Goal: Task Accomplishment & Management: Use online tool/utility

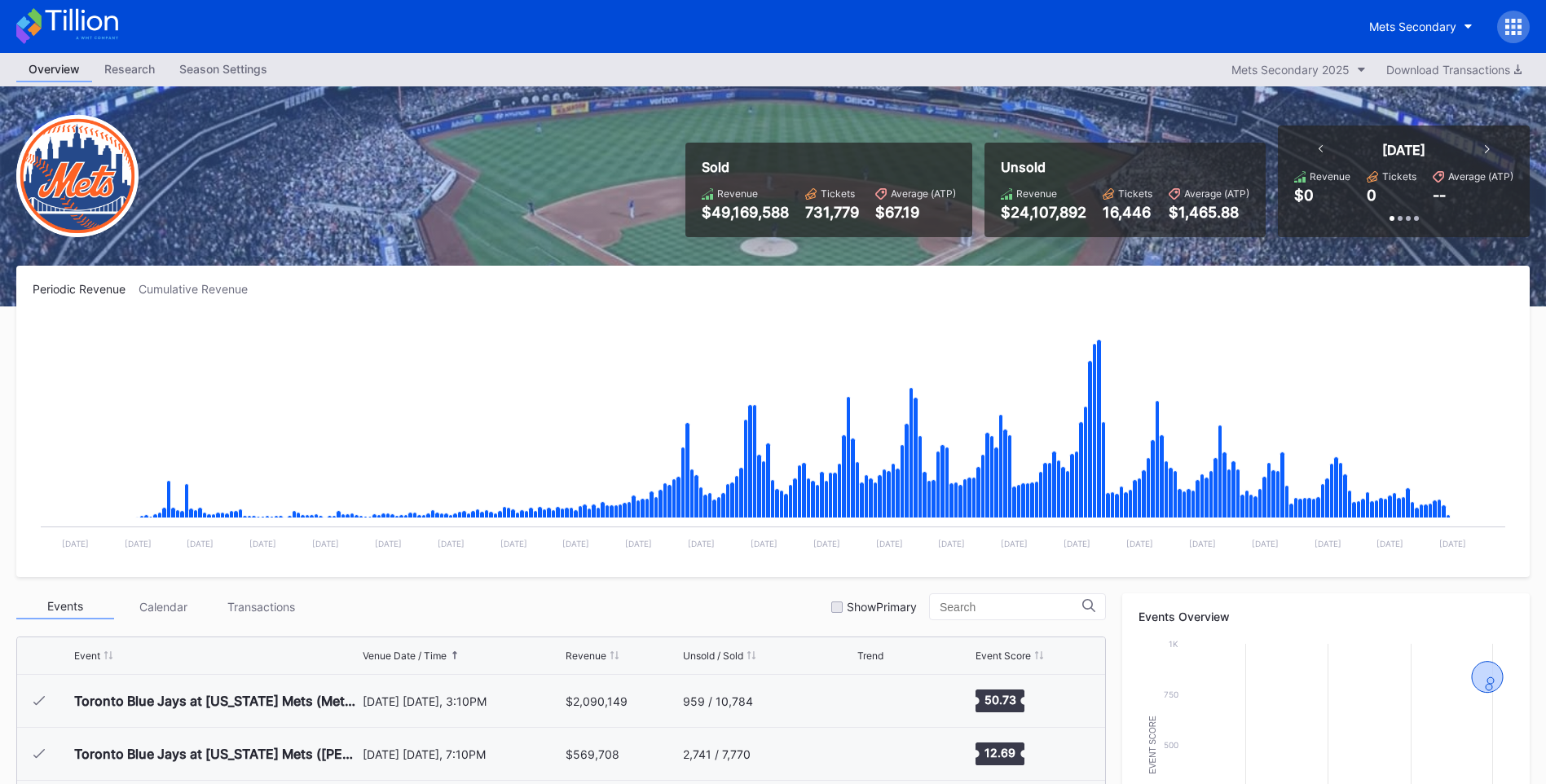
scroll to position [4127, 0]
click at [90, 19] on icon at bounding box center [81, 19] width 72 height 22
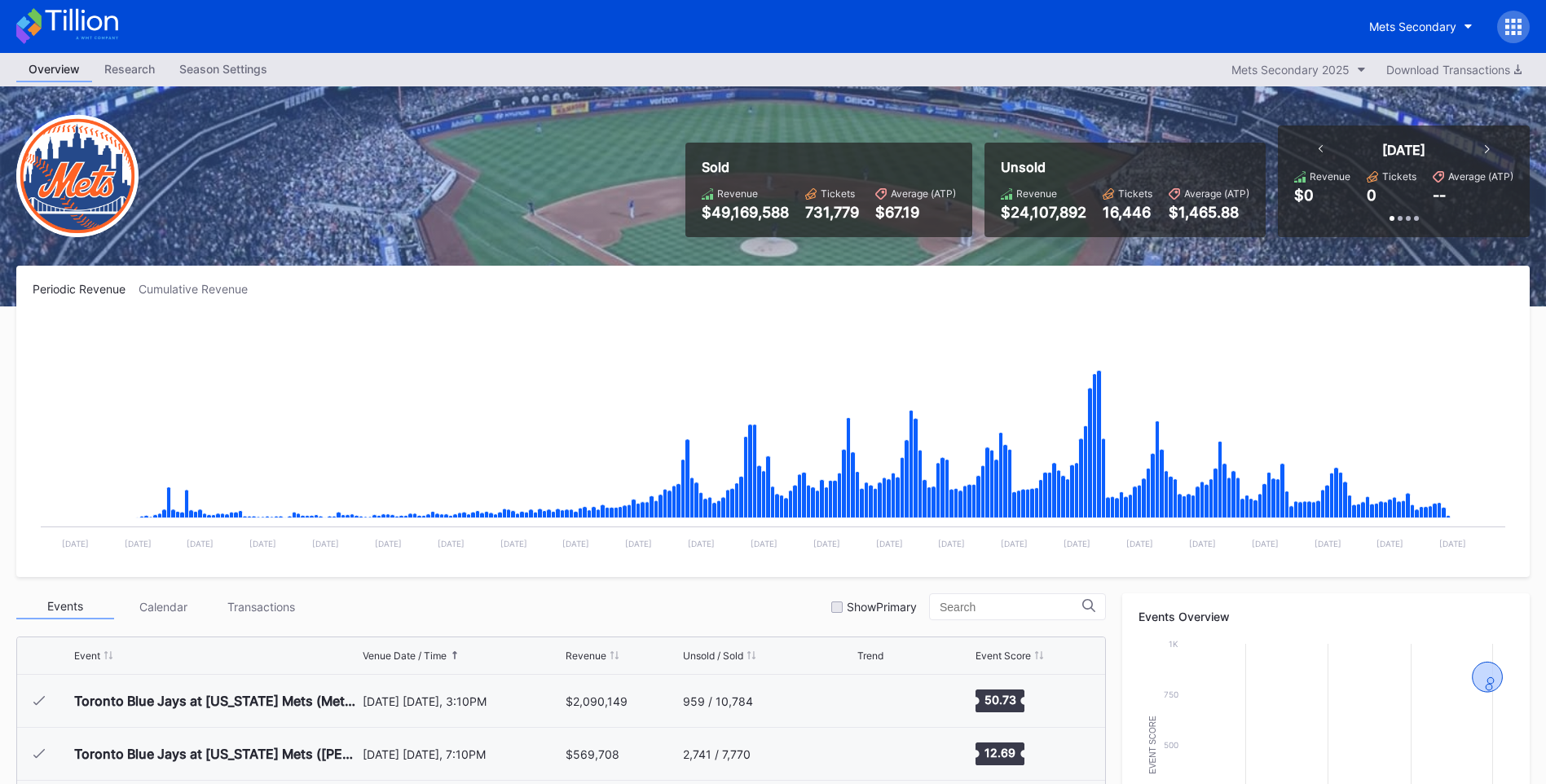
scroll to position [4127, 0]
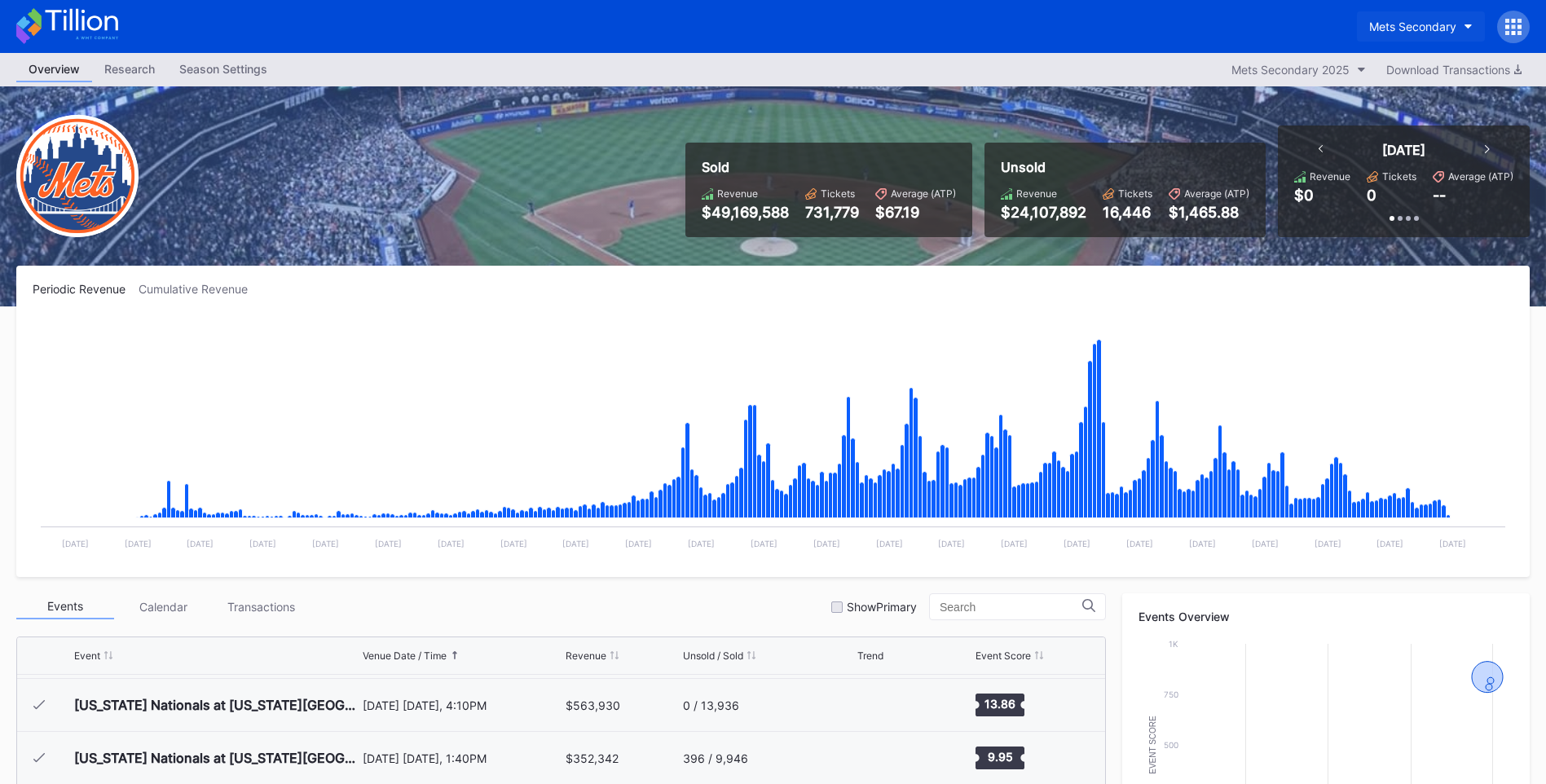
click at [1427, 24] on div "Mets Secondary" at bounding box center [1413, 27] width 87 height 14
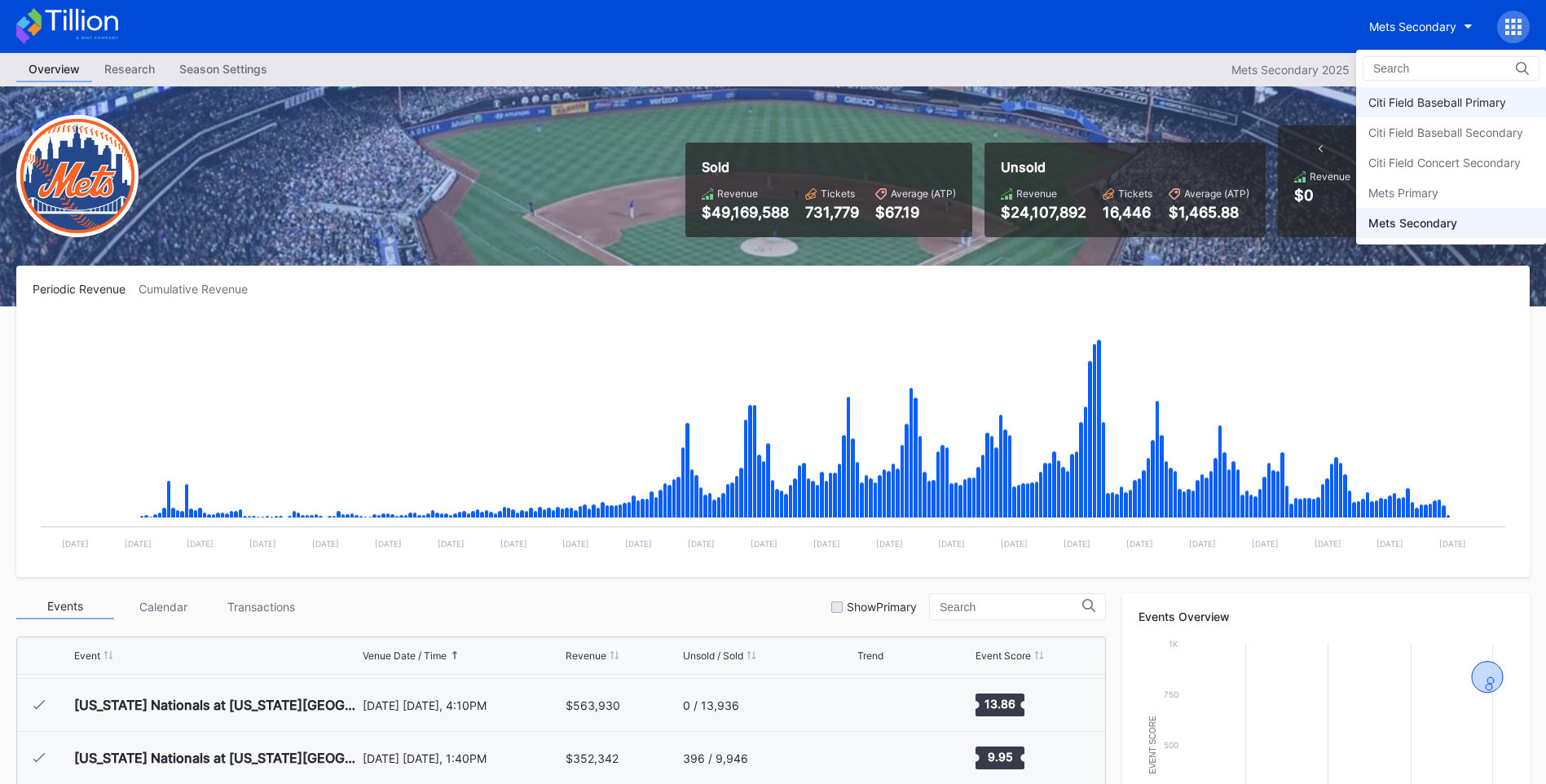
click at [1450, 106] on div "Citi Field Baseball Primary" at bounding box center [1437, 102] width 138 height 14
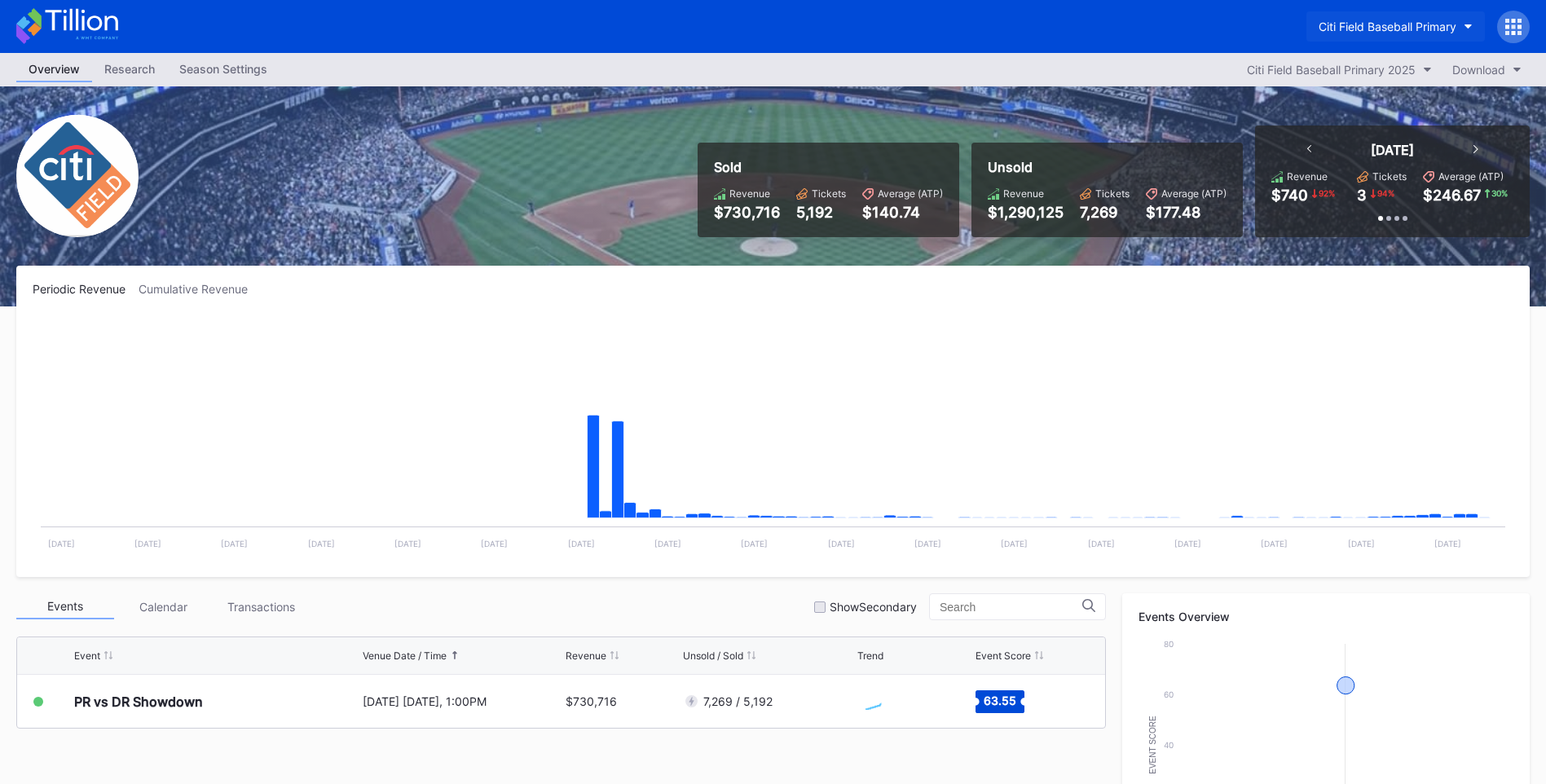
click at [1423, 27] on div "Citi Field Baseball Primary" at bounding box center [1387, 27] width 138 height 14
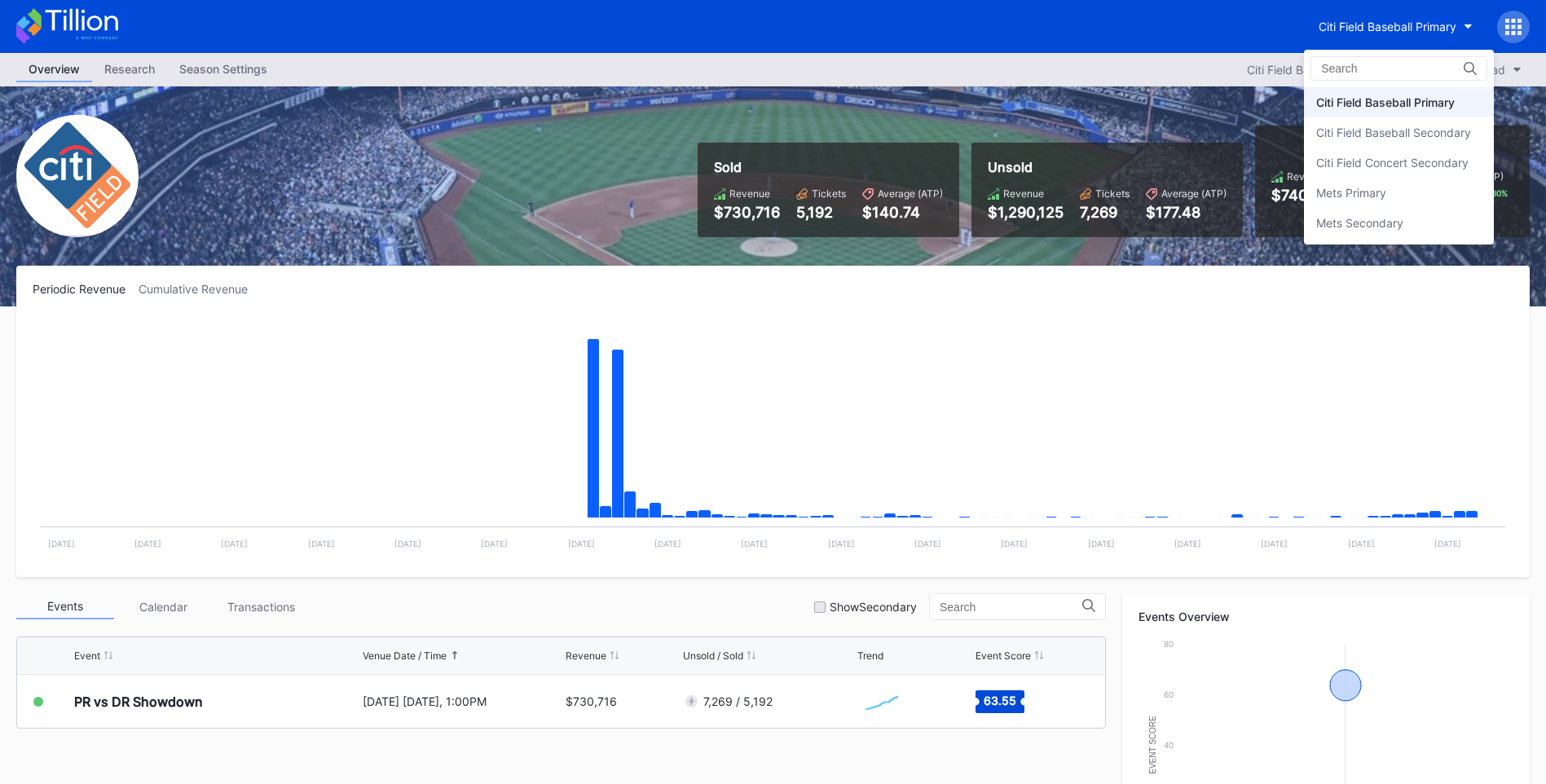
click at [1440, 124] on div "Citi Field Baseball Secondary" at bounding box center [1399, 133] width 190 height 30
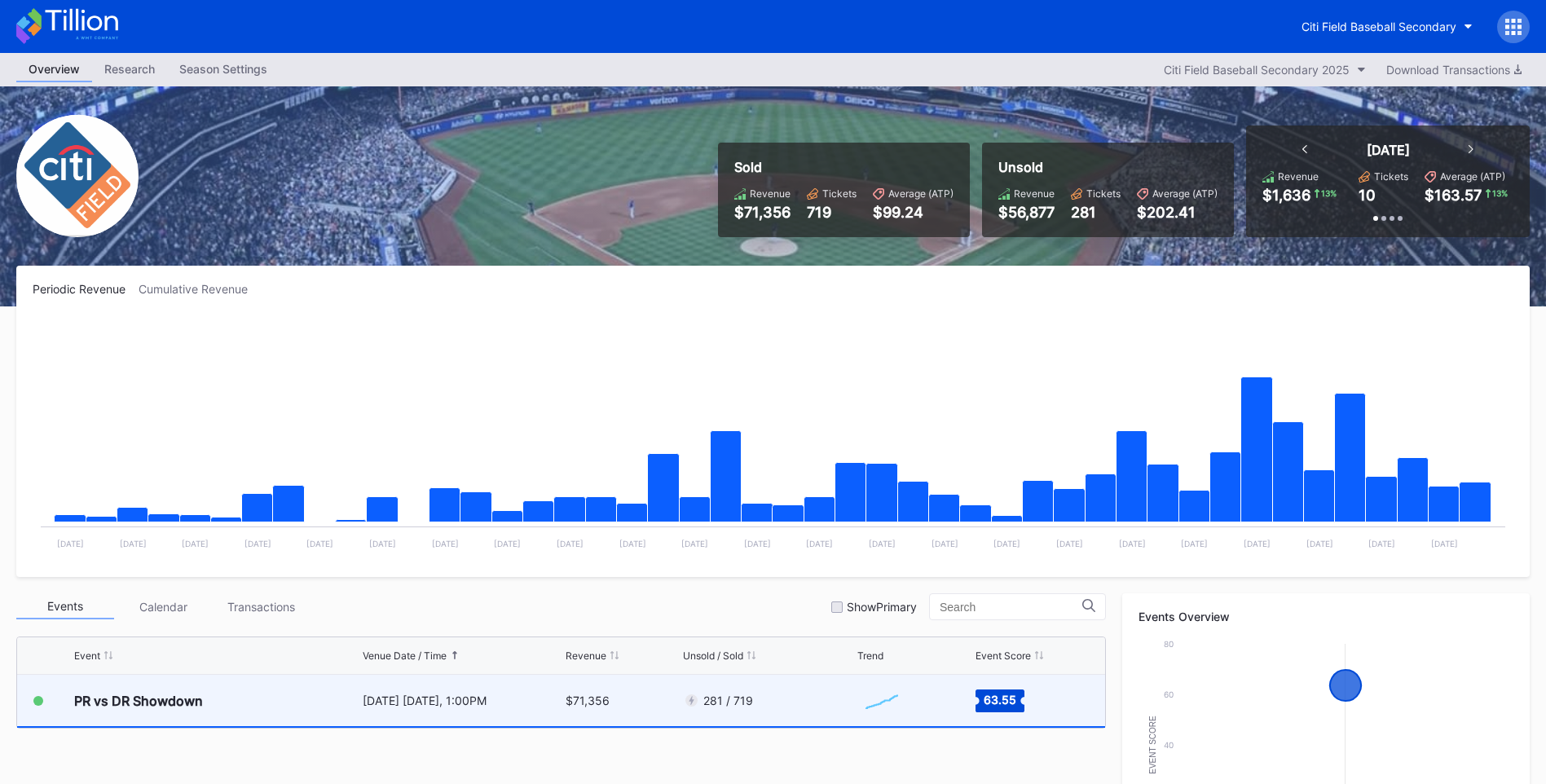
click at [273, 689] on div "PR vs DR Showdown" at bounding box center [217, 700] width 285 height 51
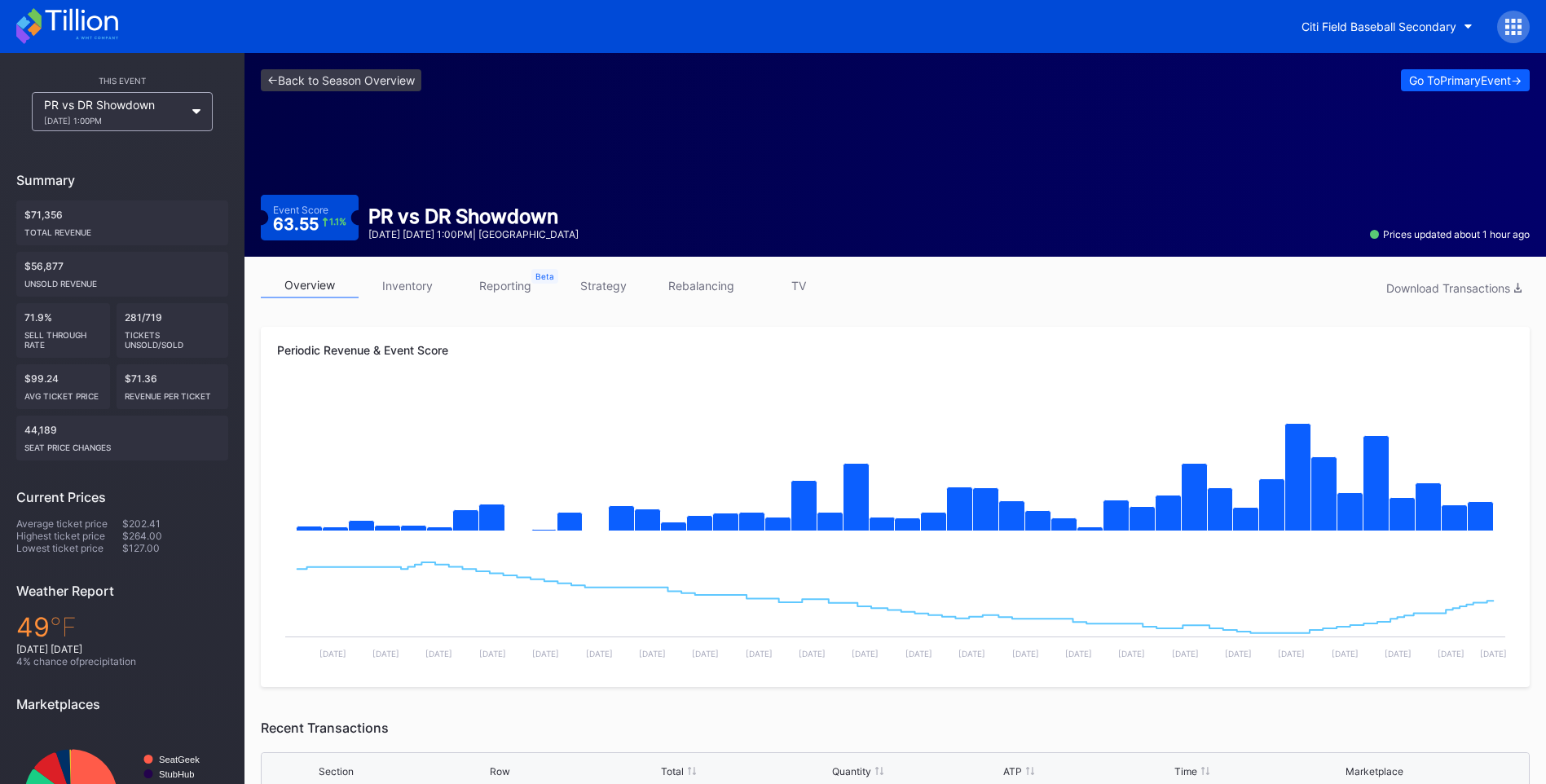
click at [697, 294] on link "rebalancing" at bounding box center [701, 286] width 98 height 26
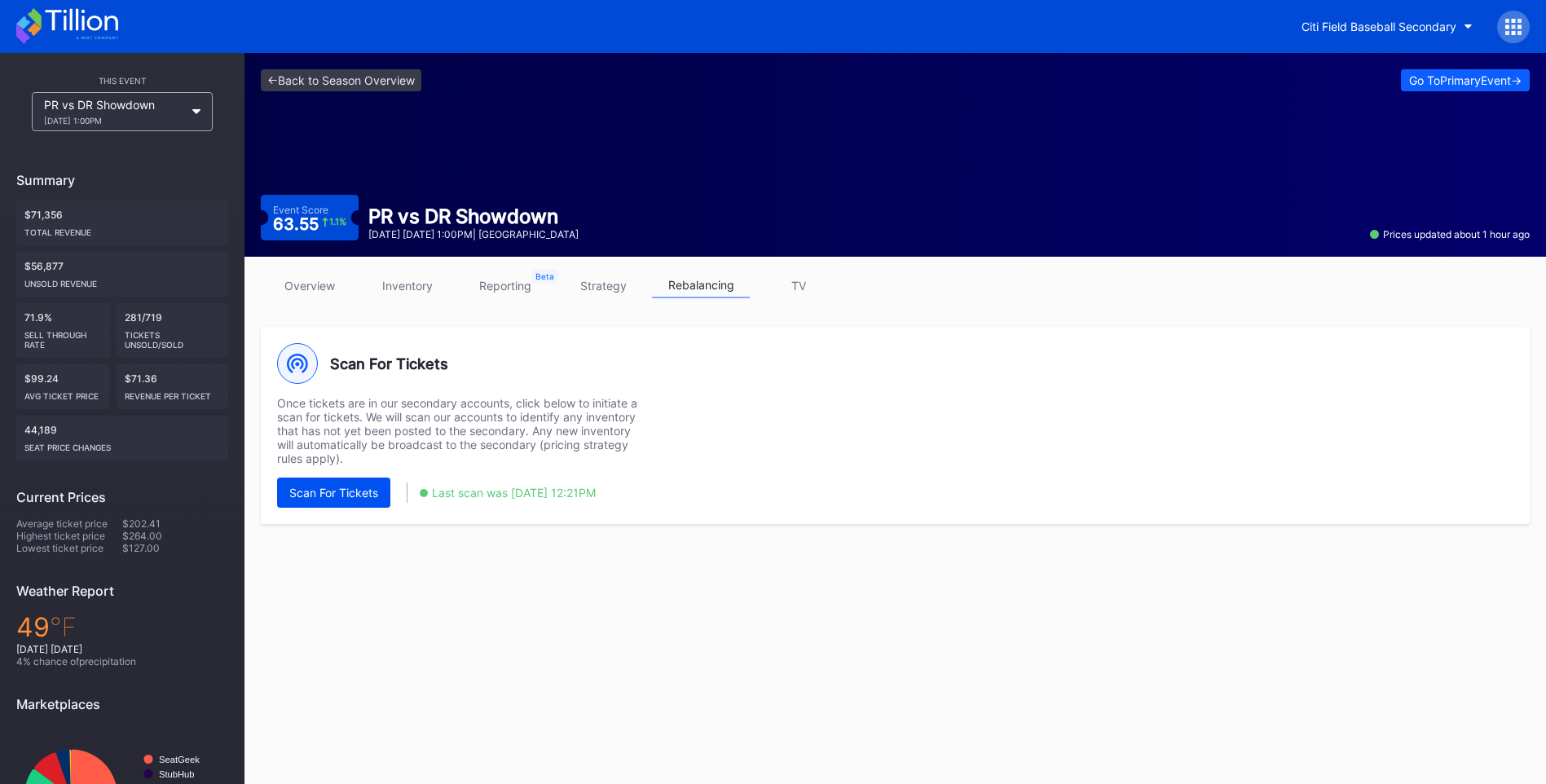
click at [317, 486] on div "Scan For Tickets" at bounding box center [334, 493] width 89 height 14
click at [88, 28] on icon at bounding box center [66, 27] width 102 height 36
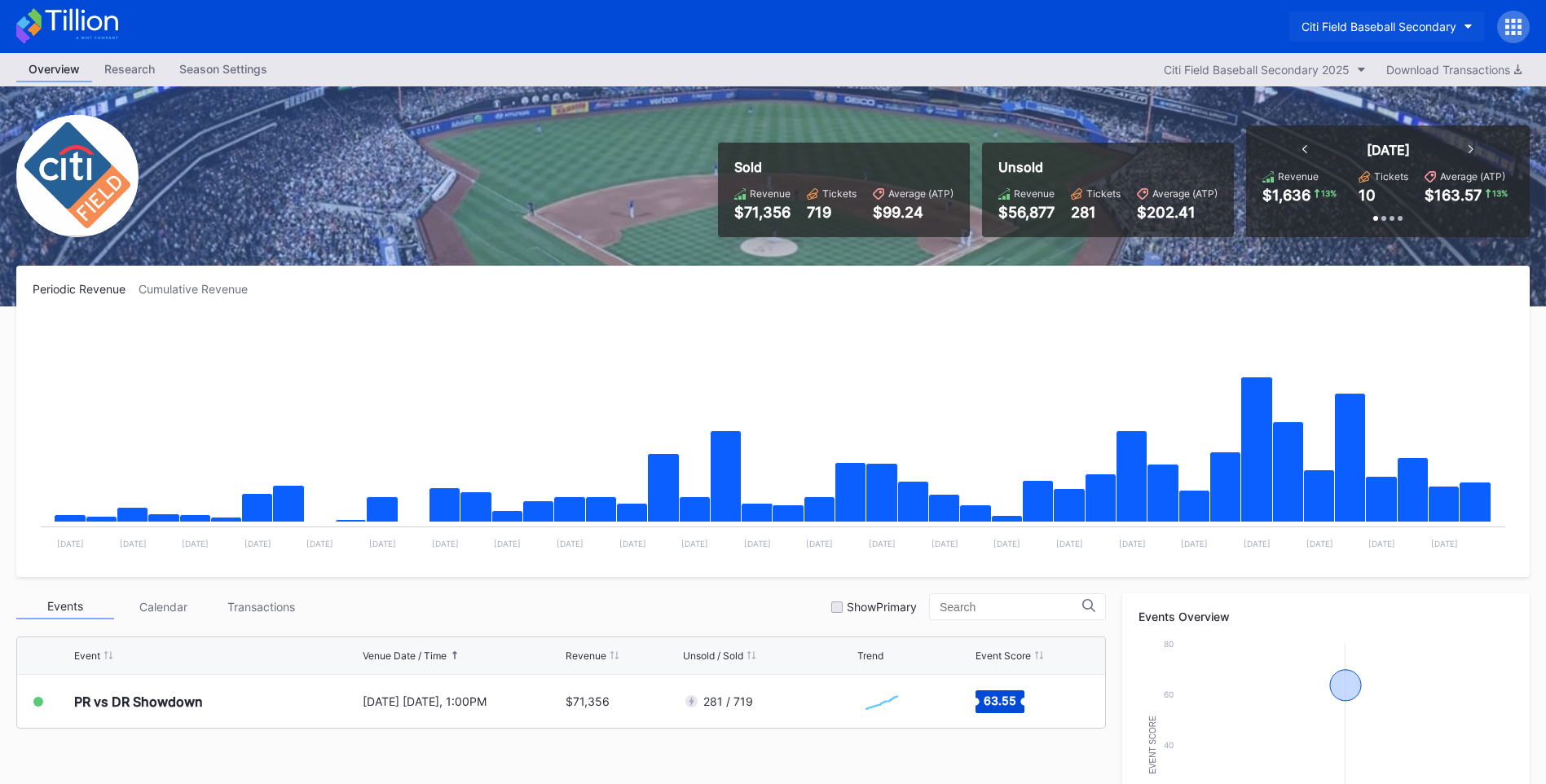
click at [1407, 35] on button "Citi Field Baseball Secondary" at bounding box center [1387, 27] width 196 height 30
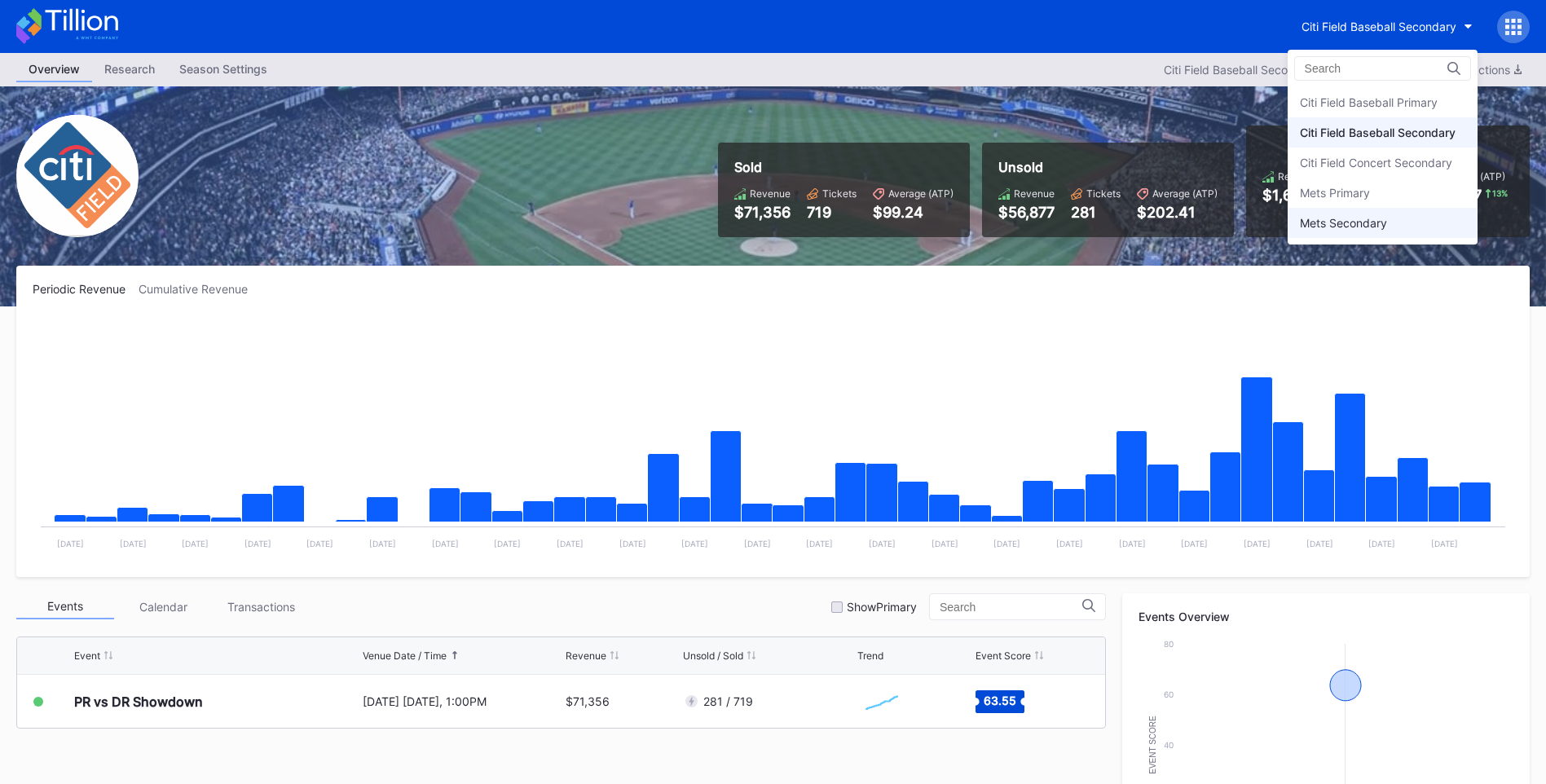
click at [1401, 215] on div "Mets Secondary" at bounding box center [1383, 223] width 190 height 30
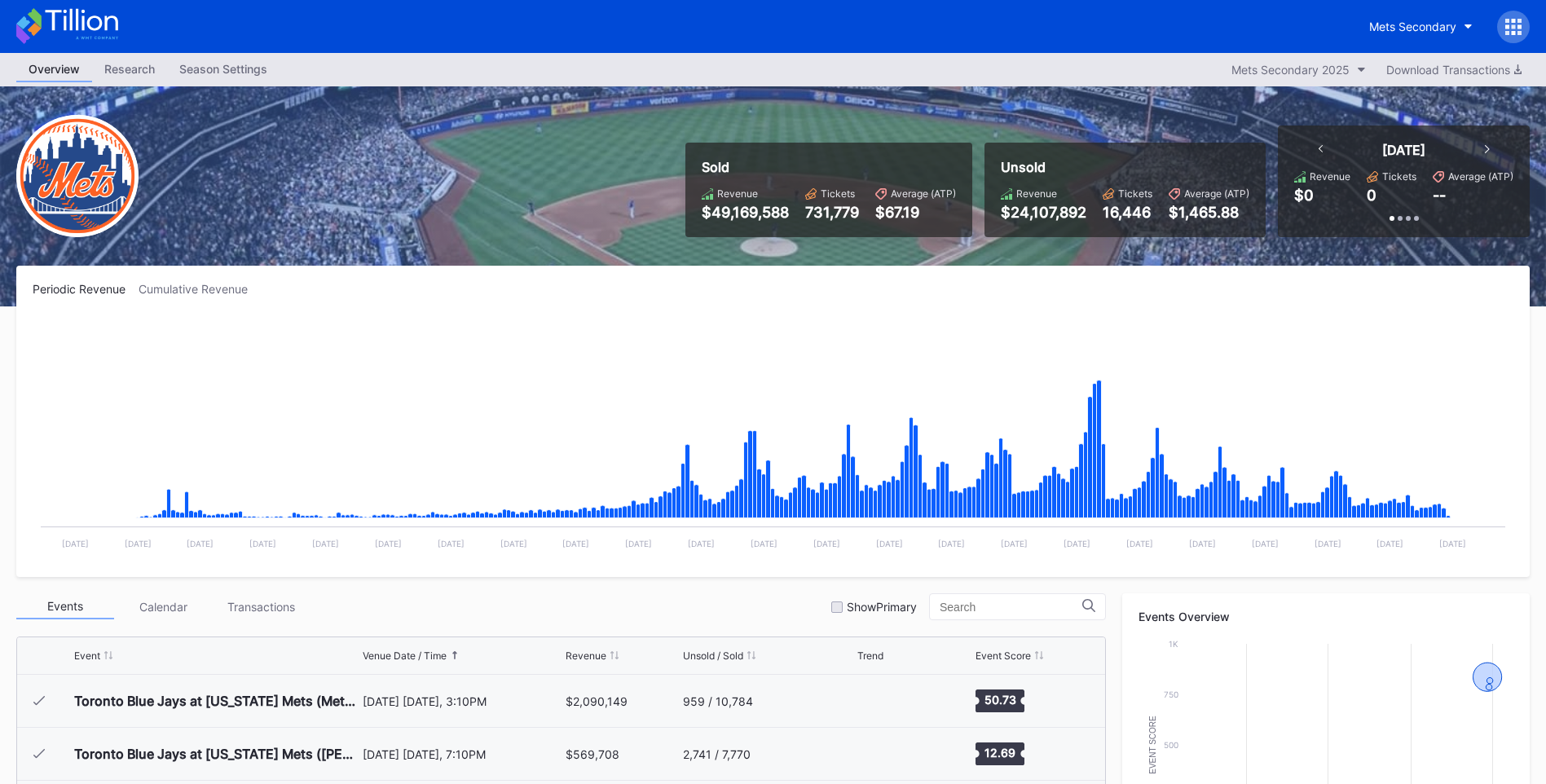
scroll to position [4127, 0]
